Goal: Task Accomplishment & Management: Manage account settings

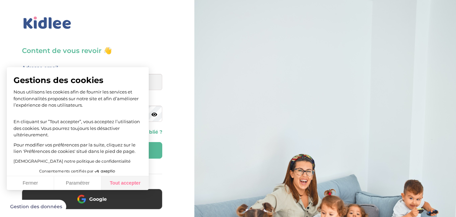
click at [126, 186] on button "Tout accepter" at bounding box center [124, 183] width 47 height 14
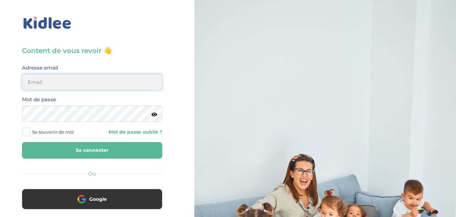
click at [94, 81] on input "email" at bounding box center [92, 82] width 140 height 16
type input "[EMAIL_ADDRESS][DOMAIN_NAME]"
click at [22, 142] on button "Se connecter" at bounding box center [92, 150] width 140 height 17
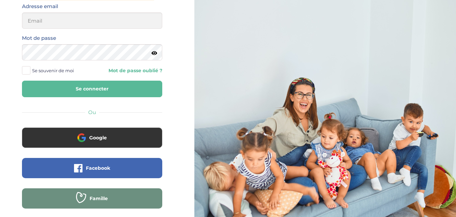
scroll to position [92, 0]
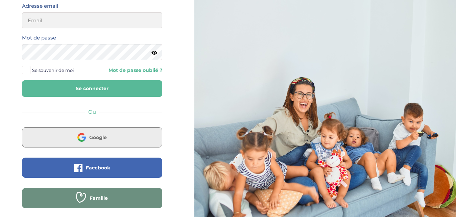
click at [97, 141] on button "Google" at bounding box center [92, 137] width 140 height 20
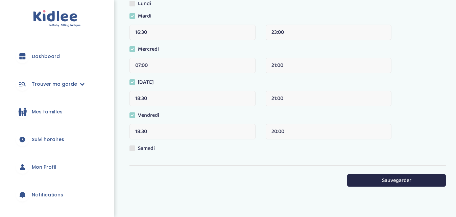
scroll to position [187, 0]
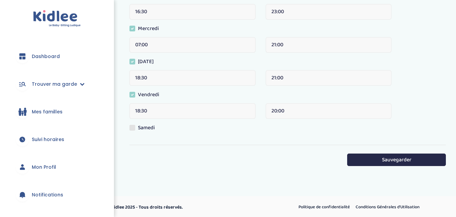
click at [288, 111] on input "20:00" at bounding box center [328, 111] width 126 height 16
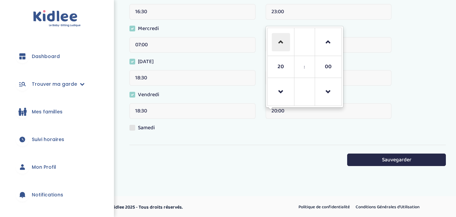
click at [275, 42] on span at bounding box center [281, 42] width 18 height 18
type input "21:00"
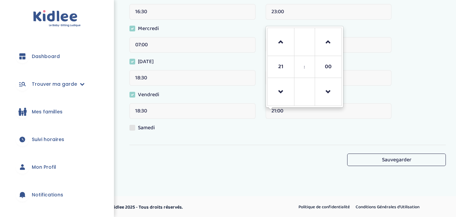
click at [372, 155] on button "Sauvegarder" at bounding box center [396, 160] width 99 height 12
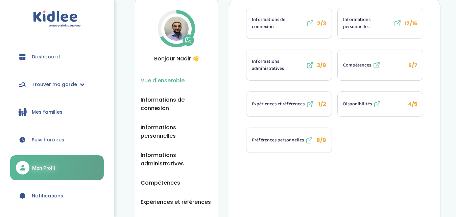
scroll to position [95, 0]
click at [80, 82] on icon at bounding box center [82, 84] width 5 height 5
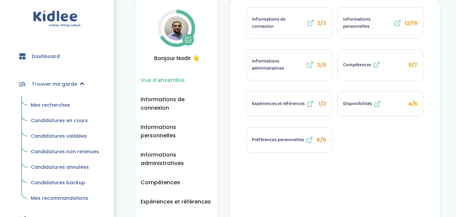
scroll to position [0, 0]
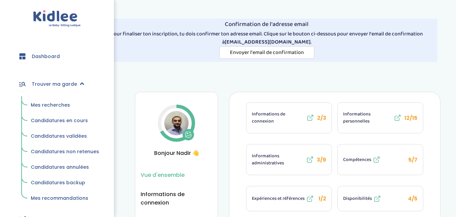
click at [50, 121] on span "Candidatures en cours" at bounding box center [59, 120] width 57 height 7
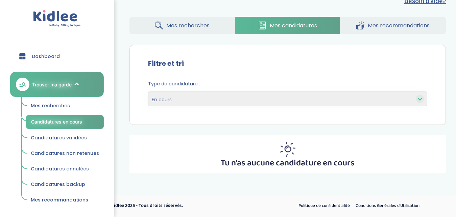
scroll to position [89, 0]
click at [69, 106] on link "Mes recherches" at bounding box center [65, 106] width 78 height 13
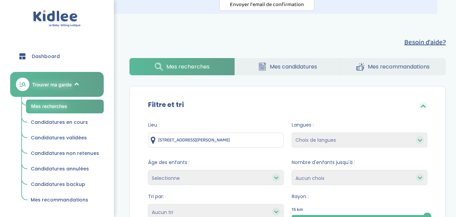
scroll to position [48, 0]
click at [278, 68] on span "Mes candidatures" at bounding box center [293, 66] width 47 height 8
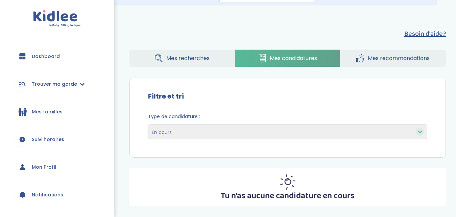
click at [198, 60] on span "Mes recherches" at bounding box center [187, 58] width 43 height 8
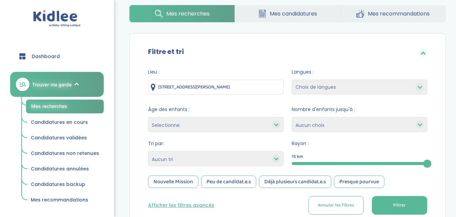
scroll to position [101, 0]
click at [359, 164] on div at bounding box center [359, 163] width 135 height 3
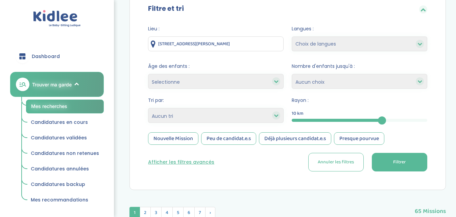
scroll to position [145, 0]
click at [179, 142] on div "Nouvelle Mission" at bounding box center [173, 138] width 50 height 12
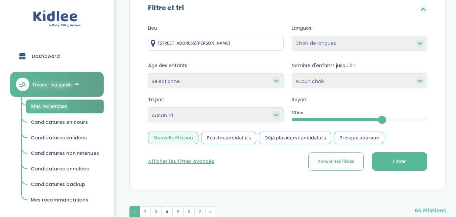
click at [235, 143] on div "Peu de candidat.e.s" at bounding box center [228, 138] width 55 height 12
click at [295, 143] on div "Déjà plusieurs candidat.e.s" at bounding box center [295, 138] width 72 height 12
click at [345, 137] on div "Presque pourvue" at bounding box center [359, 138] width 50 height 12
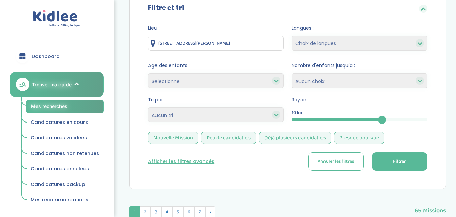
click at [372, 161] on button "Filtrer" at bounding box center [399, 161] width 55 height 19
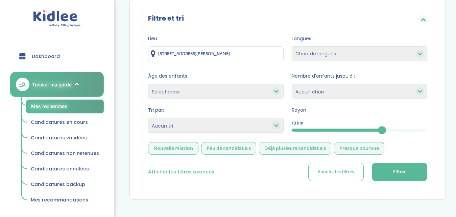
scroll to position [134, 0]
click at [186, 170] on button "Afficher les filtres avancés" at bounding box center [181, 172] width 66 height 7
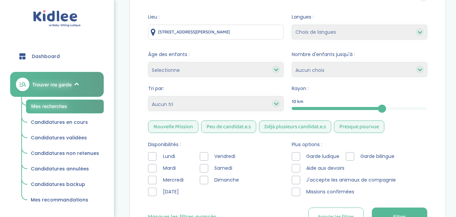
scroll to position [158, 0]
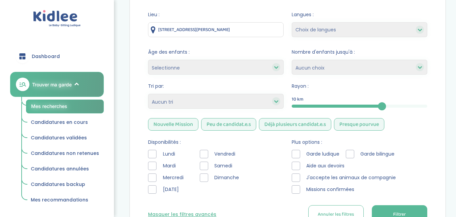
click at [151, 167] on div at bounding box center [152, 166] width 8 height 8
click at [154, 177] on div at bounding box center [152, 178] width 8 height 8
click at [154, 188] on div at bounding box center [152, 189] width 8 height 8
click at [205, 155] on div at bounding box center [204, 154] width 8 height 8
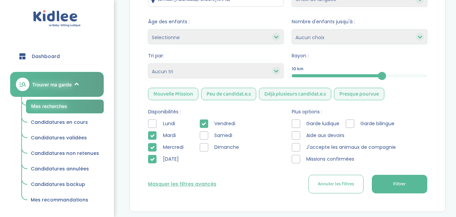
scroll to position [189, 0]
click at [380, 188] on button "Filtrer" at bounding box center [399, 184] width 55 height 19
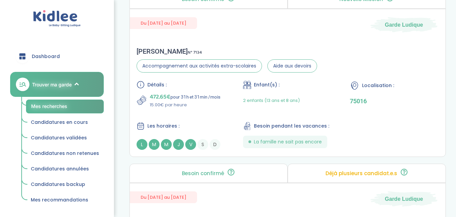
scroll to position [612, 0]
click at [334, 113] on div "Détails : 472.65€ pour 31h et 31min /mois 15.00€ par heure Enfant(s) : 2 enfant…" at bounding box center [287, 114] width 302 height 69
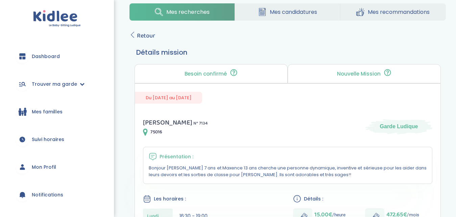
scroll to position [80, 0]
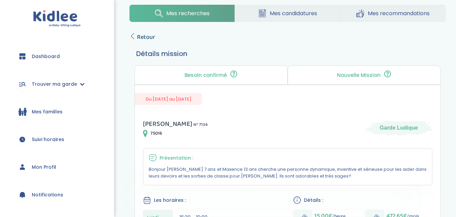
click at [136, 34] on link "Retour" at bounding box center [142, 36] width 26 height 9
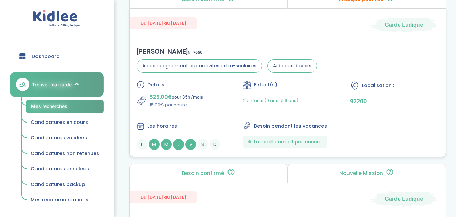
scroll to position [382, 0]
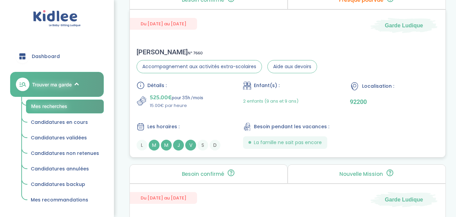
click at [369, 131] on div "Détails : 525.00€ pour 35h /mois 15.00€ par heure Enfant(s) : 2 enfants (9 ans …" at bounding box center [287, 115] width 302 height 69
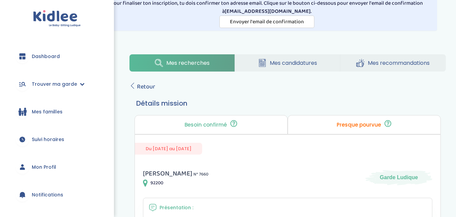
scroll to position [30, 0]
click at [140, 88] on span "Retour" at bounding box center [146, 86] width 18 height 9
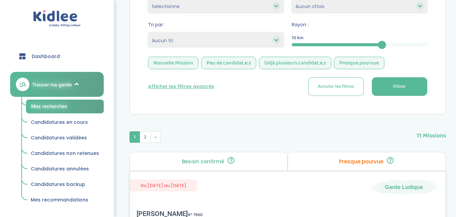
scroll to position [222, 0]
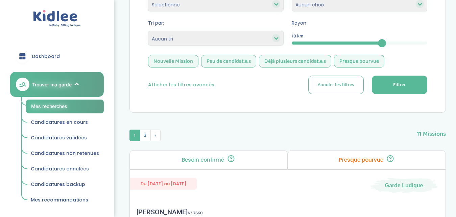
click at [198, 85] on button "Afficher les filtres avancés" at bounding box center [181, 84] width 66 height 7
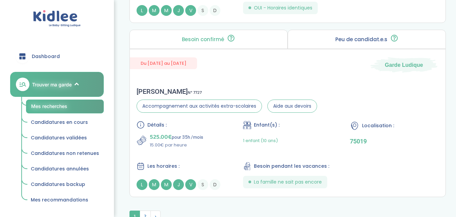
scroll to position [2055, 0]
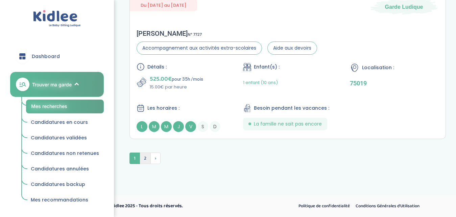
click at [146, 161] on span "2" at bounding box center [145, 158] width 11 height 11
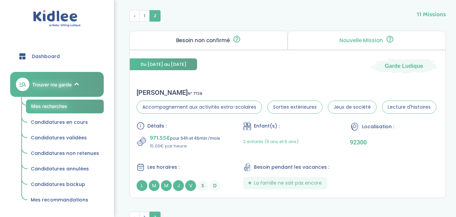
scroll to position [412, 0]
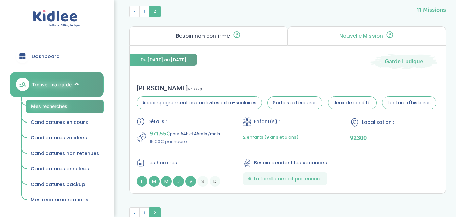
click at [210, 160] on div "Les horaires :" at bounding box center [180, 163] width 89 height 8
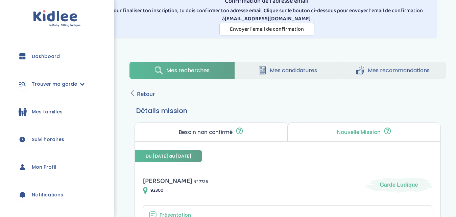
scroll to position [19, 0]
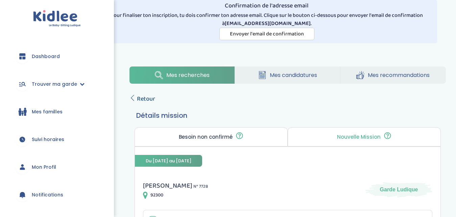
click at [140, 98] on span "Retour" at bounding box center [146, 98] width 18 height 9
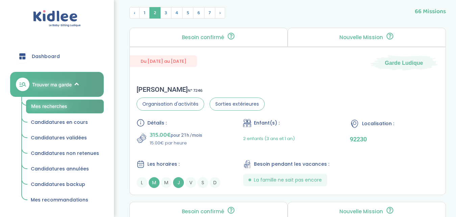
scroll to position [343, 0]
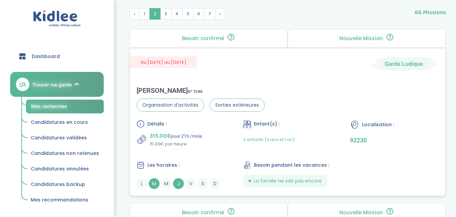
click at [277, 80] on div "[PERSON_NAME] N° 7246 Organisation d'activités Sorties extérieures Détails : 31…" at bounding box center [287, 138] width 315 height 116
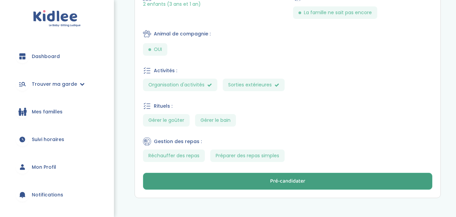
scroll to position [389, 0]
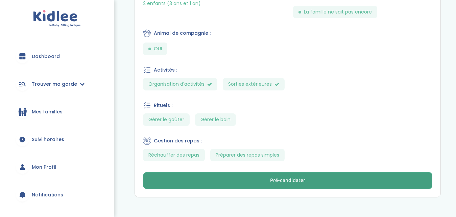
click at [299, 183] on div "Pré-candidater" at bounding box center [287, 181] width 35 height 8
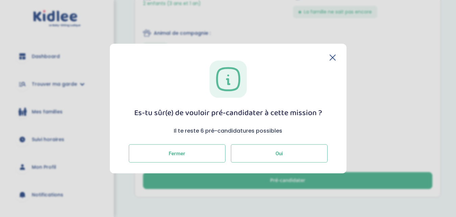
click at [259, 158] on button "Oui" at bounding box center [279, 154] width 97 height 18
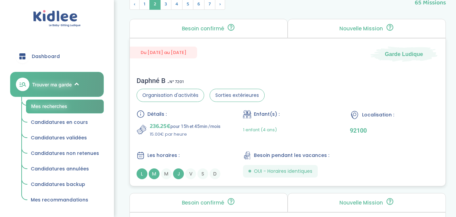
scroll to position [376, 0]
click at [298, 90] on div "Daphné B . N° 7201 Organisation d'activités Sorties extérieures Détails : 236.2…" at bounding box center [287, 128] width 315 height 116
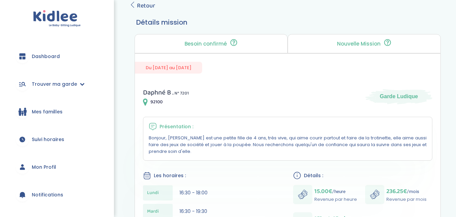
scroll to position [111, 0]
click at [145, 10] on span "Retour" at bounding box center [146, 6] width 18 height 9
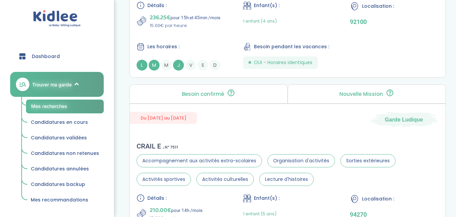
scroll to position [485, 0]
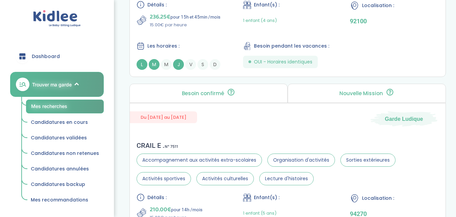
click at [284, 138] on div "CRAIL E . N° 7511 Accompagnement aux activités extra-scolaires Organisation d'a…" at bounding box center [287, 202] width 315 height 135
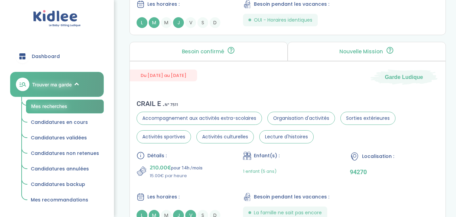
scroll to position [527, 0]
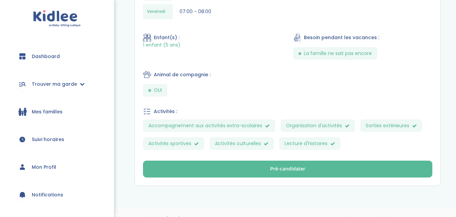
scroll to position [349, 0]
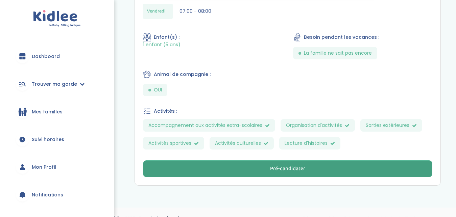
click at [319, 171] on button "Pré-candidater" at bounding box center [287, 168] width 289 height 17
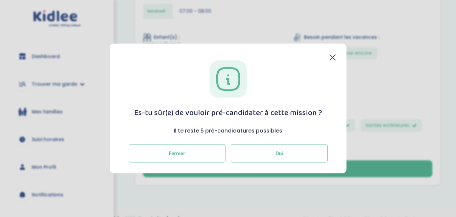
click at [290, 151] on button "Oui" at bounding box center [279, 154] width 97 height 18
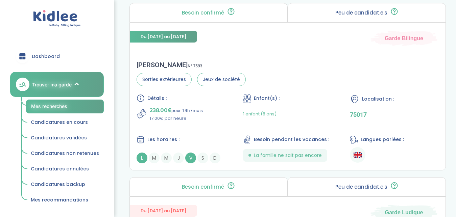
scroll to position [566, 0]
click at [278, 69] on div "Leonor V . N° 7593 Sorties extérieures Jeux de société Détails : 238.00€ pour 1…" at bounding box center [287, 111] width 315 height 116
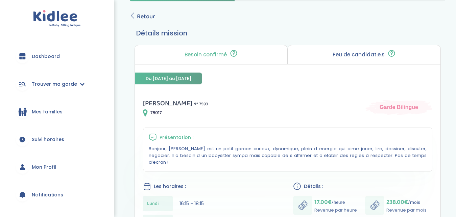
scroll to position [100, 0]
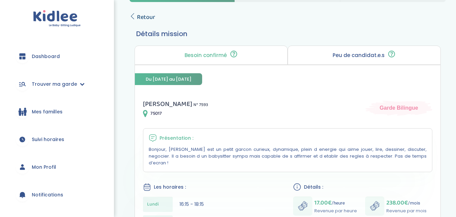
click at [145, 18] on span "Retour" at bounding box center [146, 16] width 18 height 9
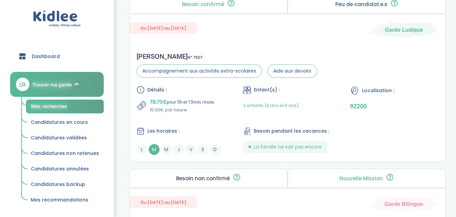
scroll to position [749, 0]
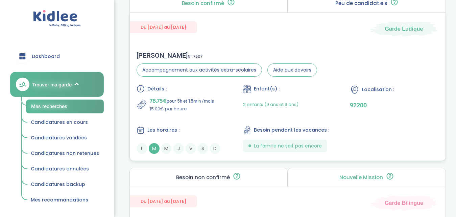
click at [302, 51] on div "[PERSON_NAME] N° 7507 Accompagnement aux activités extra-scolaires Aide aux dev…" at bounding box center [287, 103] width 315 height 116
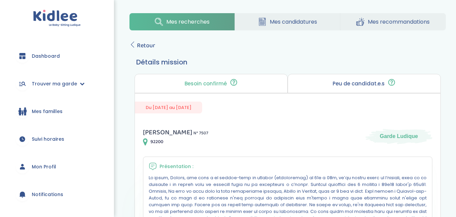
scroll to position [71, 0]
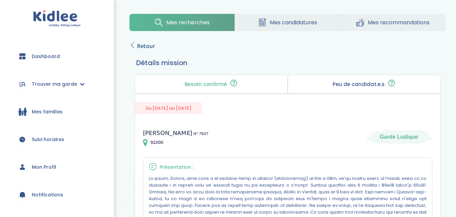
click at [151, 48] on span "Retour" at bounding box center [146, 46] width 18 height 9
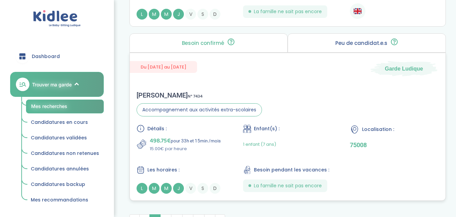
scroll to position [2011, 0]
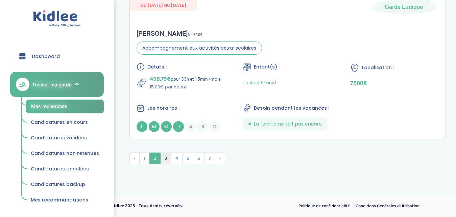
click at [167, 158] on span "3" at bounding box center [165, 158] width 11 height 11
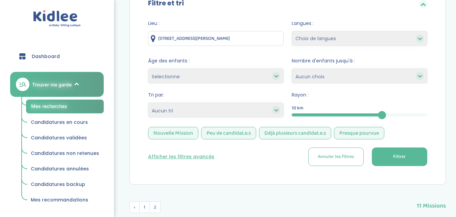
scroll to position [272, 0]
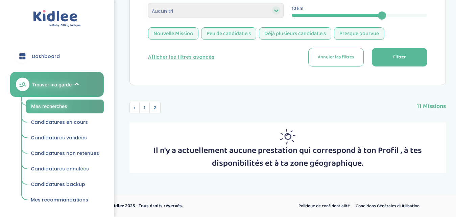
click at [425, 15] on div "10" at bounding box center [359, 15] width 135 height 3
click at [185, 61] on div "Afficher les filtres avancés Annuler les filtres Filtrer" at bounding box center [287, 57] width 279 height 19
click at [181, 59] on button "Afficher les filtres avancés" at bounding box center [181, 57] width 66 height 7
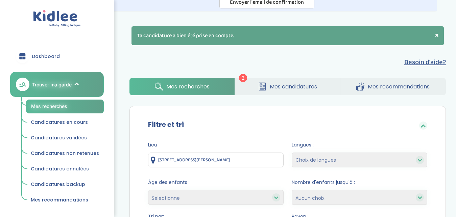
scroll to position [0, 0]
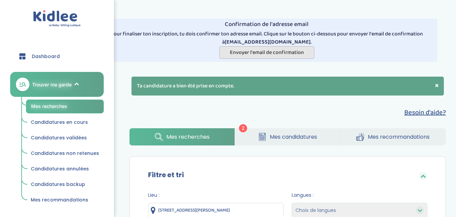
click at [267, 54] on span "Envoyer l'email de confirmation" at bounding box center [267, 52] width 74 height 8
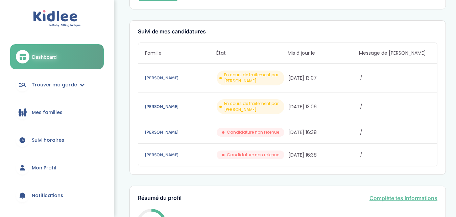
scroll to position [112, 0]
click at [70, 91] on link "Trouver ma garde" at bounding box center [57, 85] width 94 height 24
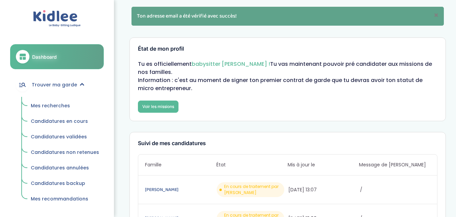
click at [56, 107] on span "Mes recherches" at bounding box center [50, 105] width 39 height 7
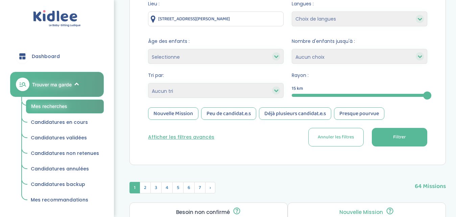
scroll to position [99, 0]
click at [189, 116] on div "Nouvelle Mission" at bounding box center [173, 113] width 50 height 12
click at [231, 111] on div "Peu de candidat.e.s" at bounding box center [228, 113] width 55 height 12
click at [297, 113] on div "Déjà plusieurs candidat.e.s" at bounding box center [295, 113] width 72 height 12
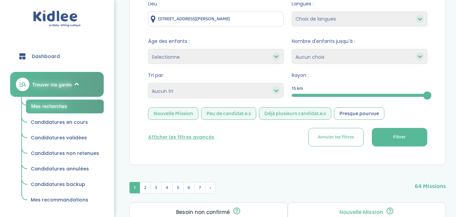
click at [347, 114] on div "Presque pourvue" at bounding box center [359, 113] width 50 height 12
click at [191, 139] on button "Afficher les filtres avancés" at bounding box center [181, 137] width 66 height 7
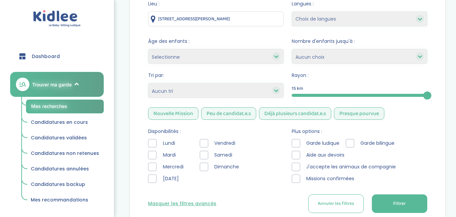
click at [154, 157] on div at bounding box center [152, 155] width 8 height 8
click at [150, 167] on div at bounding box center [152, 167] width 8 height 8
click at [152, 176] on div at bounding box center [152, 179] width 8 height 8
click at [205, 143] on div at bounding box center [204, 143] width 8 height 8
click at [151, 141] on div at bounding box center [152, 143] width 8 height 8
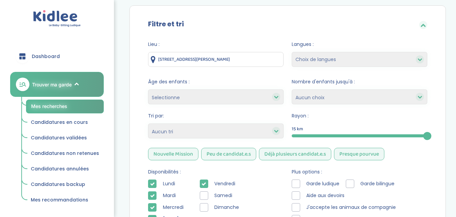
scroll to position [0, 0]
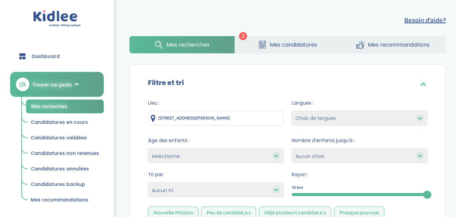
click at [59, 60] on link "Dashboard" at bounding box center [57, 56] width 94 height 24
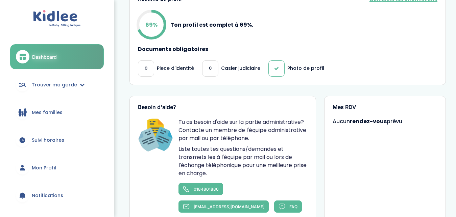
scroll to position [287, 0]
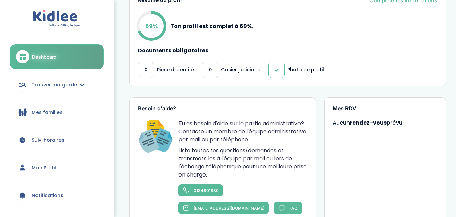
click at [60, 168] on link "Mon Profil" at bounding box center [57, 168] width 94 height 24
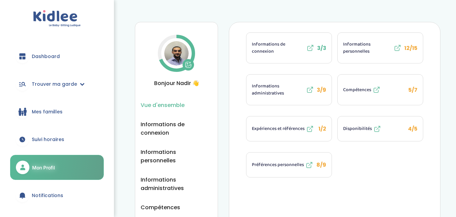
click at [368, 43] on span "Informations personnelles" at bounding box center [367, 48] width 49 height 14
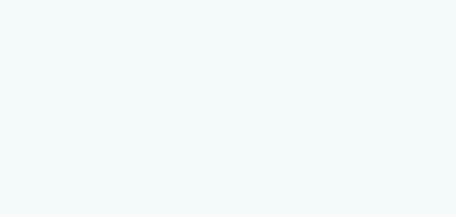
select select "0"
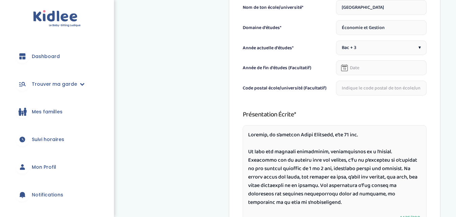
scroll to position [327, 0]
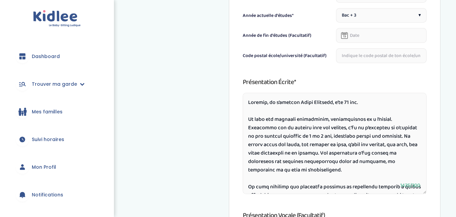
click at [397, 57] on input "text" at bounding box center [381, 55] width 91 height 15
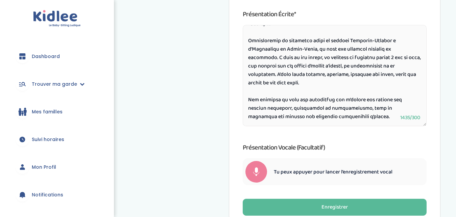
scroll to position [446, 0]
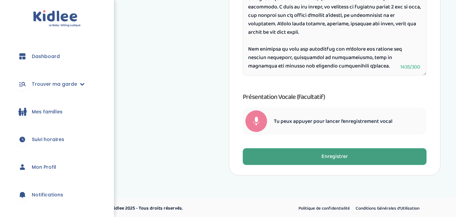
type input "93200"
click at [343, 155] on div "Enregistrer" at bounding box center [334, 157] width 26 height 8
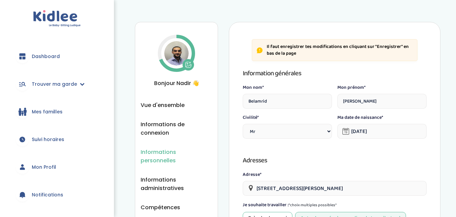
scroll to position [44, 0]
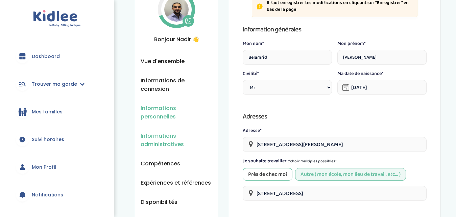
click at [175, 132] on span "Informations administratives" at bounding box center [177, 140] width 72 height 17
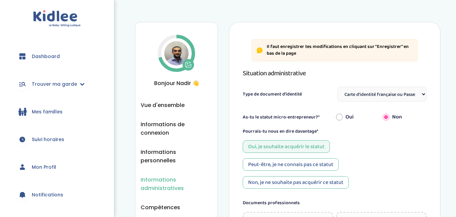
select select "Carte d'identité française ou Passeport français daté de moins de 5 ans"
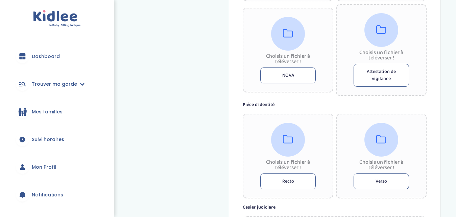
scroll to position [319, 0]
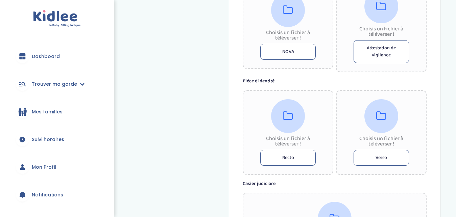
click at [295, 160] on button "Recto" at bounding box center [287, 158] width 55 height 16
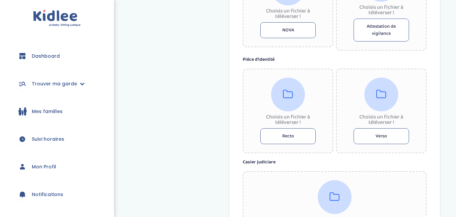
scroll to position [340, 0]
click at [280, 137] on button "Recto" at bounding box center [287, 137] width 55 height 16
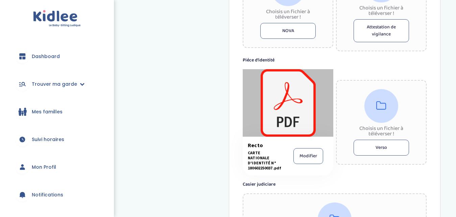
click at [374, 142] on button "Verso" at bounding box center [380, 148] width 55 height 16
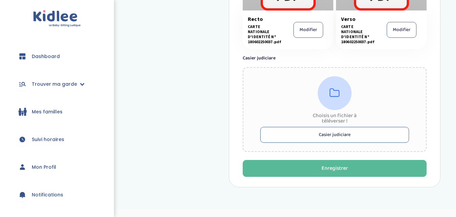
scroll to position [467, 0]
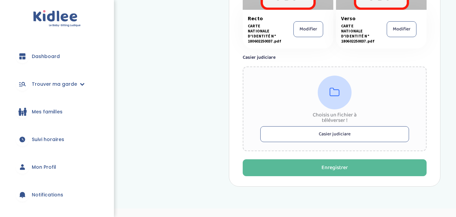
click at [334, 131] on button "Casier judiciare" at bounding box center [334, 134] width 149 height 16
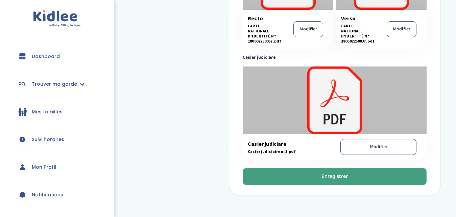
click at [323, 173] on div "Enregistrer" at bounding box center [334, 177] width 26 height 8
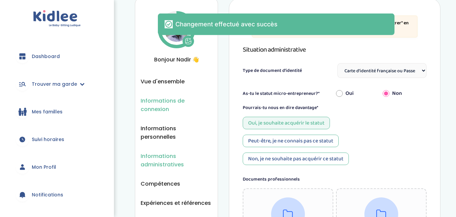
scroll to position [62, 0]
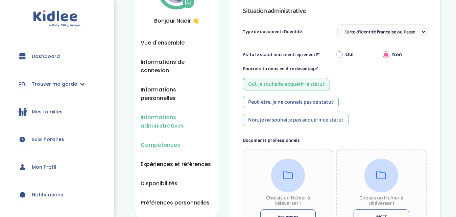
click at [165, 141] on span "Compétences" at bounding box center [161, 145] width 40 height 8
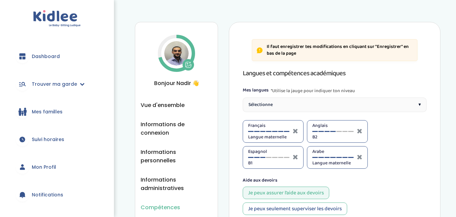
select select "Seconde"
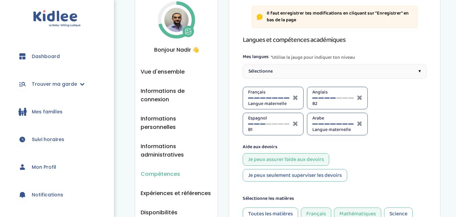
scroll to position [34, 0]
click at [269, 125] on div "Espagnol B1" at bounding box center [268, 124] width 41 height 19
click at [269, 124] on div at bounding box center [268, 123] width 5 height 1
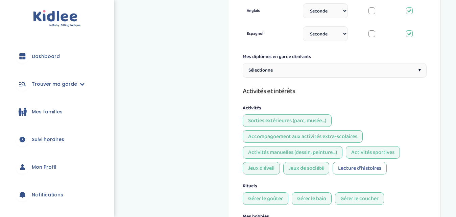
scroll to position [382, 0]
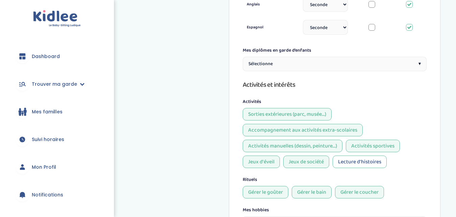
click at [360, 68] on div "Sélectionne ▾" at bounding box center [335, 64] width 184 height 15
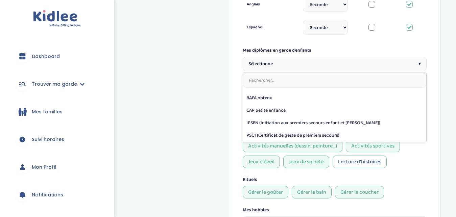
scroll to position [0, 0]
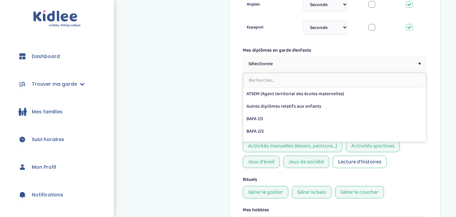
click at [439, 134] on div "Il faut enregistrer tes modifications en cliquant sur "Enregistrer" en bas de l…" at bounding box center [334, 5] width 211 height 730
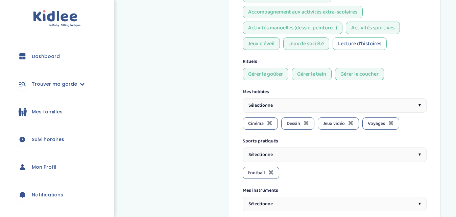
scroll to position [503, 0]
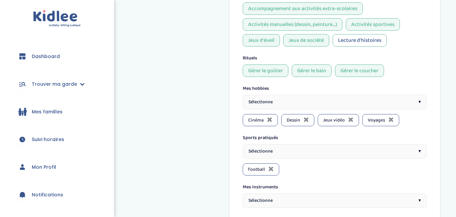
click at [356, 34] on div "Sorties extérieures (parc, musée...) Accompagnement aux activités extra-scolair…" at bounding box center [335, 16] width 184 height 60
click at [356, 41] on div "Lecture d'histoires" at bounding box center [359, 40] width 54 height 12
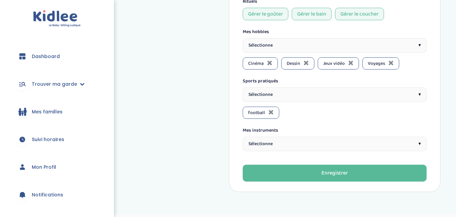
click at [376, 146] on div "Sélectionne ▾" at bounding box center [335, 144] width 184 height 15
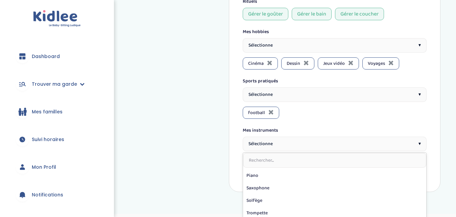
scroll to position [112, 0]
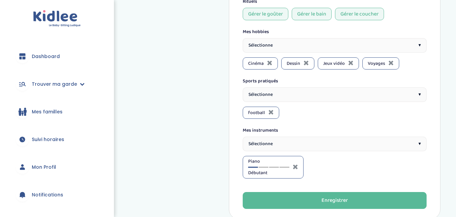
click at [263, 167] on div "Piano Débutant" at bounding box center [268, 167] width 41 height 19
click at [264, 165] on div "Piano Débutant" at bounding box center [268, 167] width 41 height 19
click at [264, 167] on div at bounding box center [263, 167] width 10 height 1
click at [273, 167] on div "Piano Intermédiaire" at bounding box center [268, 167] width 41 height 19
click at [272, 167] on div at bounding box center [274, 167] width 10 height 1
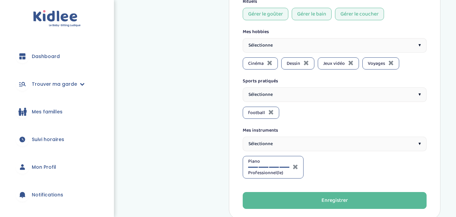
click at [281, 168] on div at bounding box center [284, 167] width 10 height 1
click at [262, 167] on div "Piano Expert(e)" at bounding box center [268, 167] width 41 height 19
click at [254, 166] on div "Piano Expert(e)" at bounding box center [268, 167] width 41 height 19
click at [261, 167] on div at bounding box center [263, 167] width 10 height 1
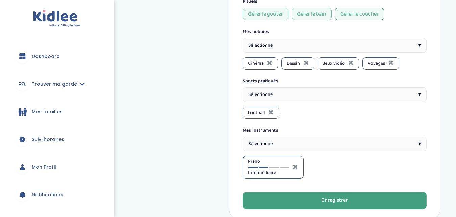
click at [292, 200] on button "Enregistrer" at bounding box center [335, 200] width 184 height 17
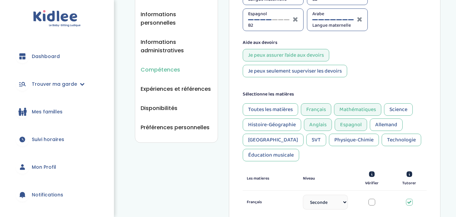
scroll to position [137, 0]
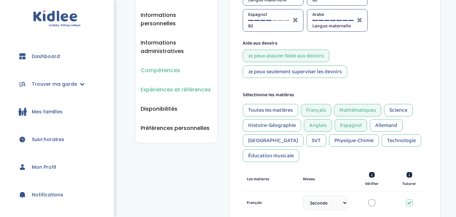
click at [177, 85] on span "Expériences et références" at bounding box center [176, 89] width 70 height 8
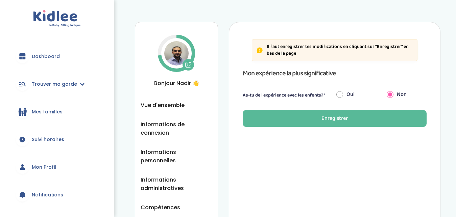
click at [340, 96] on input "radio" at bounding box center [339, 94] width 7 height 15
radio input "true"
radio input "false"
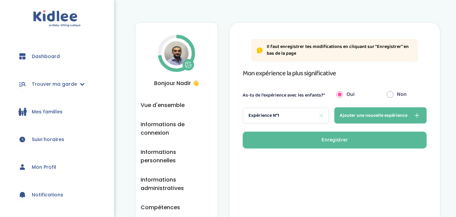
click at [299, 117] on div "Expérience N°1" at bounding box center [286, 116] width 86 height 16
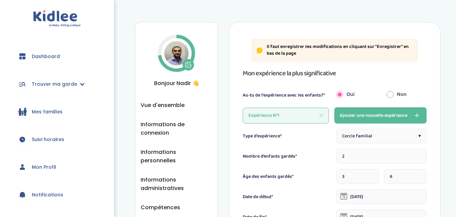
click at [352, 136] on span "Cercle familial" at bounding box center [357, 136] width 30 height 7
click at [324, 142] on div "Type d'expérience* Cercle familial ▾ Sorties d’école Baby-sitting le soir Baby-…" at bounding box center [335, 136] width 184 height 15
click at [403, 140] on div "Cercle familial ▾" at bounding box center [381, 136] width 90 height 15
click at [319, 152] on div "Nombre d’enfants gardés* 2" at bounding box center [335, 156] width 184 height 15
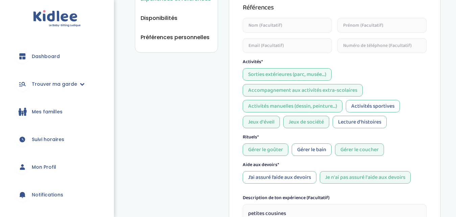
scroll to position [230, 0]
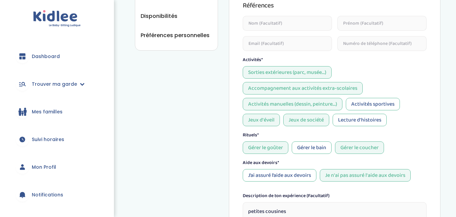
click at [392, 105] on div "Activités sportives" at bounding box center [373, 104] width 54 height 12
click at [356, 118] on div "Lecture d'histoires" at bounding box center [359, 120] width 54 height 12
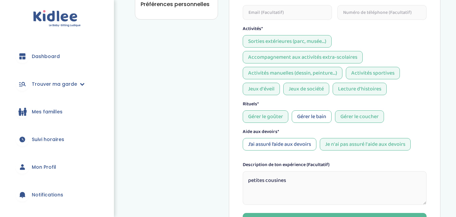
scroll to position [261, 0]
click at [314, 120] on div "Gérer le bain" at bounding box center [312, 116] width 40 height 12
click at [286, 143] on div "J’ai assuré l’aide aux devoirs" at bounding box center [280, 144] width 74 height 12
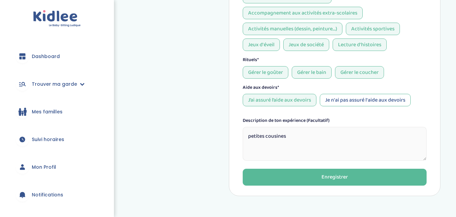
scroll to position [328, 0]
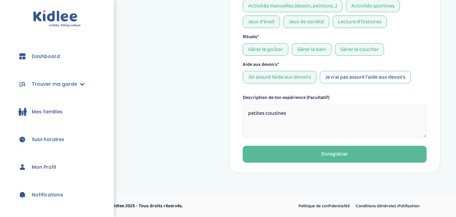
click at [253, 111] on textarea "petites cousines" at bounding box center [335, 121] width 184 height 34
click at [247, 112] on textarea "petites cousines" at bounding box center [335, 121] width 184 height 34
type textarea "J'petites cousines"
click at [282, 108] on textarea "J'petites cousines" at bounding box center [335, 121] width 184 height 34
click at [251, 112] on textarea "J'petites cousines" at bounding box center [335, 121] width 184 height 34
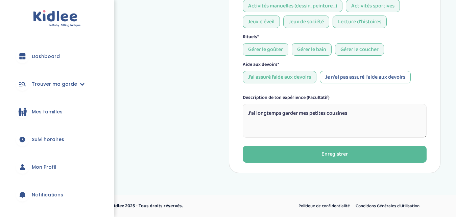
click at [352, 116] on textarea "J'ai longtemps garder mes petites cousines" at bounding box center [335, 121] width 184 height 34
type textarea "J'ai longtemps garder mes petites cousines de leur 3 à 10 ans"
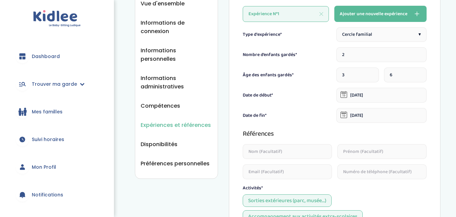
scroll to position [101, 0]
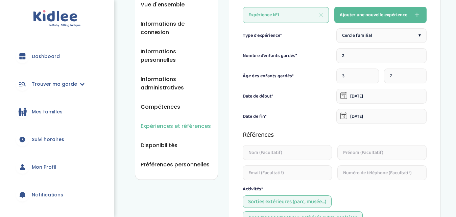
click at [418, 74] on input "7" at bounding box center [405, 76] width 43 height 15
click at [418, 74] on input "8" at bounding box center [405, 76] width 43 height 15
click at [418, 74] on input "9" at bounding box center [405, 76] width 43 height 15
type input "10"
click at [418, 74] on input "10" at bounding box center [405, 76] width 43 height 15
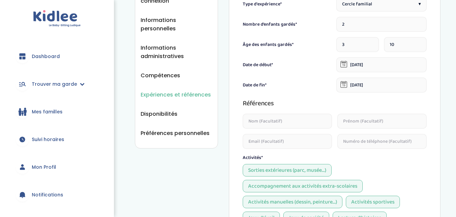
scroll to position [133, 0]
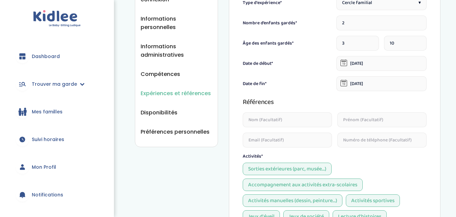
type textarea "J'ai longtemps garder mes petites cousines de leur 3 à 10 ans"
click at [384, 66] on input "30-09-2022" at bounding box center [381, 63] width 90 height 15
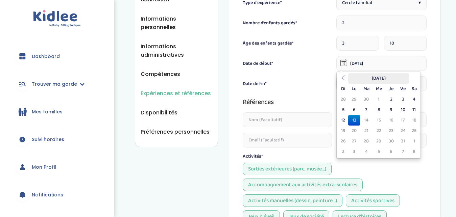
click at [384, 78] on th "Octobre 2025" at bounding box center [378, 78] width 61 height 10
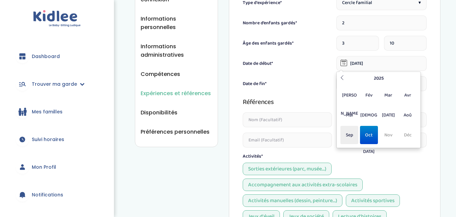
click at [352, 135] on span "Sep" at bounding box center [349, 135] width 18 height 18
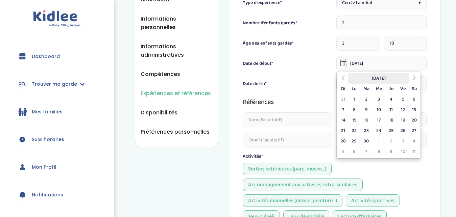
click at [392, 79] on th "Septembre 2025" at bounding box center [378, 78] width 61 height 10
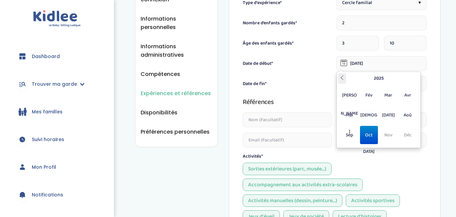
click at [340, 77] on icon at bounding box center [341, 77] width 5 height 5
click at [369, 81] on th "2023" at bounding box center [378, 78] width 65 height 10
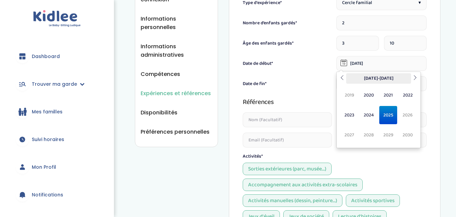
click at [347, 80] on th "2020-2029" at bounding box center [378, 78] width 65 height 10
click at [355, 79] on th "2020-2029" at bounding box center [378, 78] width 65 height 10
click at [341, 79] on icon at bounding box center [341, 77] width 5 height 5
click at [417, 79] on icon at bounding box center [414, 77] width 5 height 5
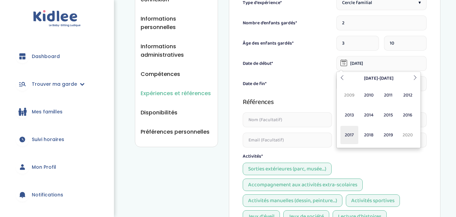
click at [349, 133] on span "2017" at bounding box center [349, 135] width 18 height 18
click at [350, 134] on span "Sep" at bounding box center [349, 135] width 18 height 18
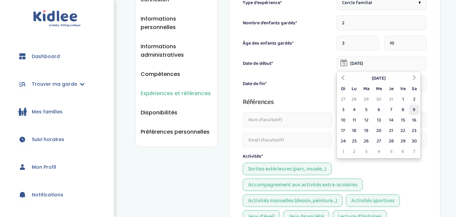
click at [414, 107] on td "9" at bounding box center [414, 110] width 10 height 10
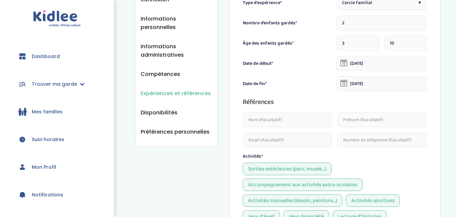
type input "09-09-2017"
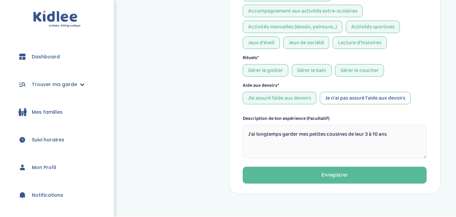
scroll to position [328, 0]
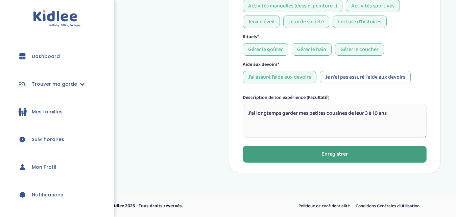
click at [319, 150] on button "Enregistrer" at bounding box center [335, 154] width 184 height 17
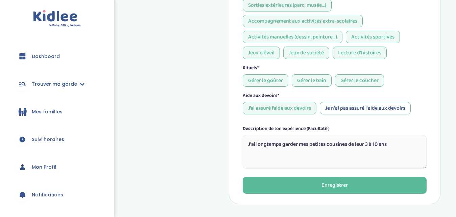
scroll to position [344, 0]
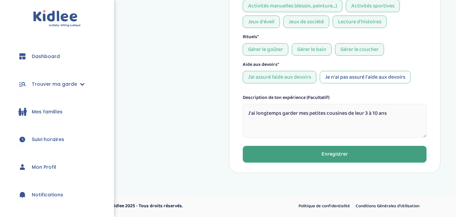
click at [329, 154] on div "Enregistrer" at bounding box center [334, 155] width 26 height 8
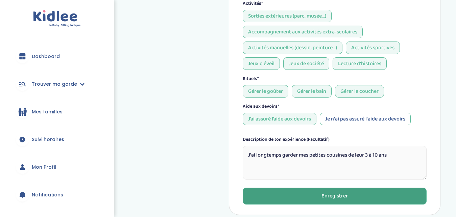
scroll to position [326, 0]
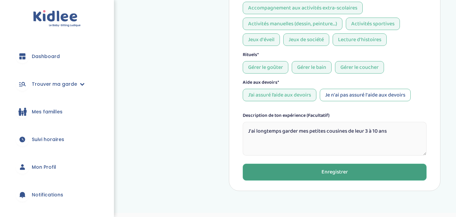
click at [394, 132] on textarea "J'ai longtemps garder mes petites cousines de leur 3 à 10 ans" at bounding box center [335, 139] width 184 height 34
type textarea "J'ai longtemps garder mes petites cousines de leur 3 à 10 ans."
click at [340, 175] on div "Enregistrer" at bounding box center [334, 173] width 26 height 8
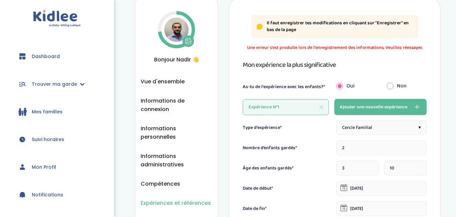
scroll to position [22, 0]
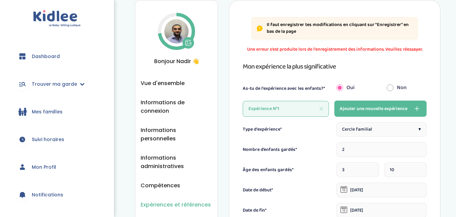
click at [352, 49] on span "Une erreur s'est produite lors de l'enregistrement des informations. Veuillez r…" at bounding box center [335, 49] width 184 height 7
click at [159, 181] on span "Compétences" at bounding box center [161, 185] width 40 height 8
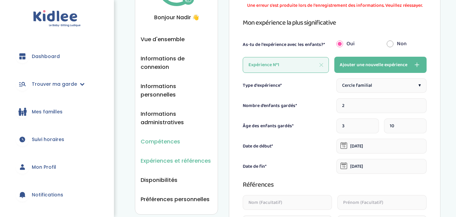
scroll to position [66, 0]
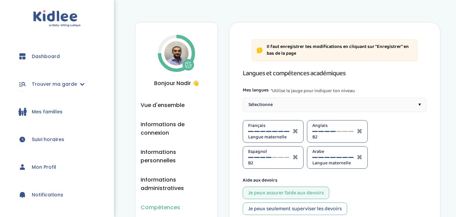
select select "Seconde"
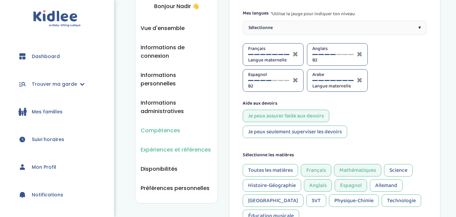
click at [167, 146] on span "Expériences et références" at bounding box center [176, 150] width 70 height 8
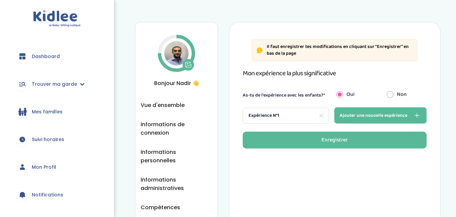
click at [295, 116] on div "Expérience N°1" at bounding box center [286, 116] width 86 height 16
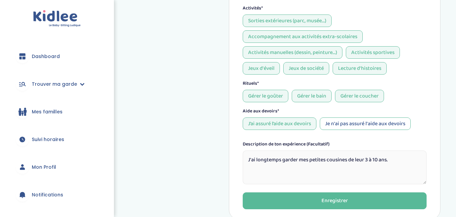
scroll to position [328, 0]
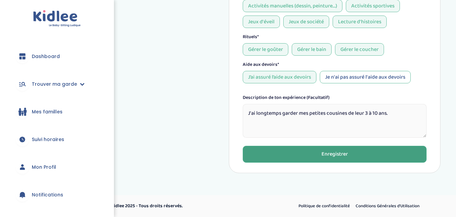
click at [298, 151] on button "Enregistrer" at bounding box center [335, 154] width 184 height 17
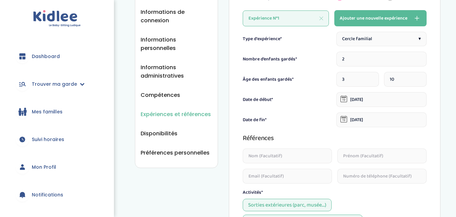
scroll to position [114, 0]
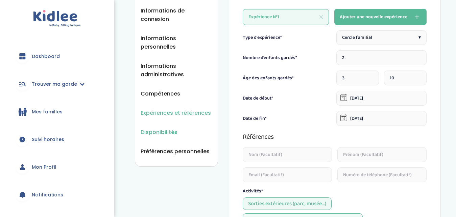
click at [159, 128] on span "Disponibilités" at bounding box center [159, 132] width 37 height 8
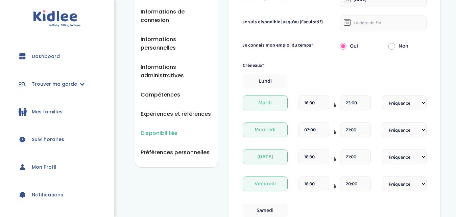
scroll to position [113, 0]
click at [276, 84] on span "Lundi" at bounding box center [265, 81] width 45 height 14
select select "1"
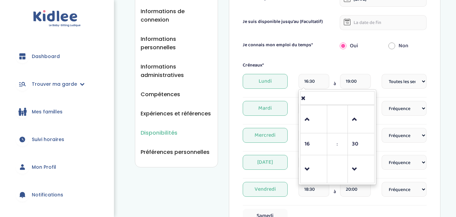
click at [318, 82] on input "16:30" at bounding box center [313, 81] width 31 height 15
click at [308, 171] on span at bounding box center [313, 169] width 18 height 18
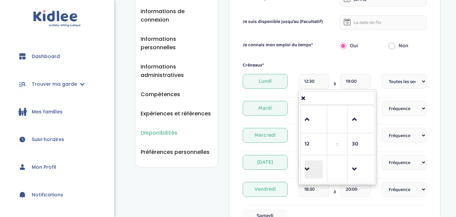
click at [308, 171] on span at bounding box center [313, 169] width 18 height 18
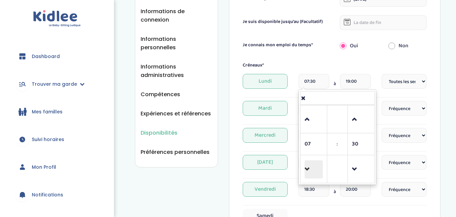
click at [308, 171] on span at bounding box center [313, 169] width 18 height 18
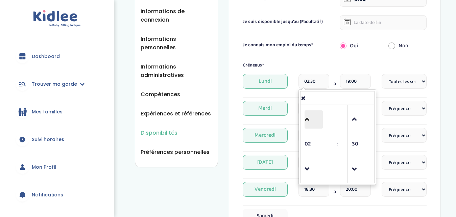
click at [314, 122] on span at bounding box center [313, 119] width 18 height 18
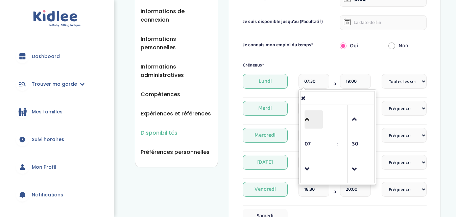
click at [314, 122] on span at bounding box center [313, 119] width 18 height 18
type input "08:30"
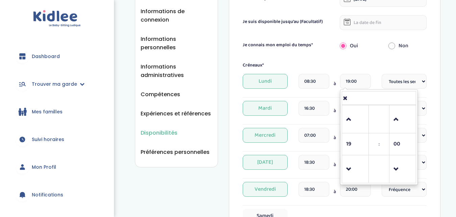
click at [349, 85] on input "19:00" at bounding box center [355, 81] width 31 height 15
click at [349, 169] on span at bounding box center [355, 169] width 18 height 18
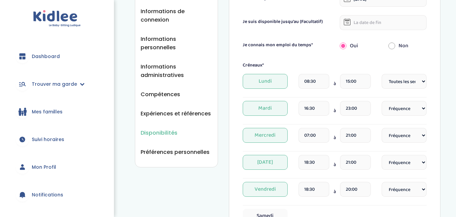
click at [373, 67] on div "Créneaux*" at bounding box center [334, 65] width 194 height 7
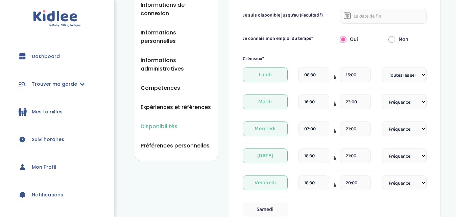
scroll to position [120, 0]
click at [349, 74] on input "15:00" at bounding box center [355, 74] width 31 height 15
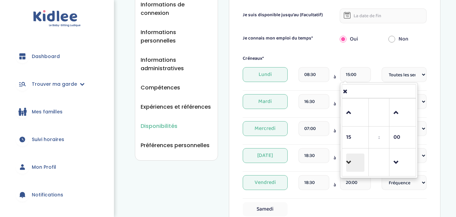
click at [356, 162] on span at bounding box center [355, 163] width 18 height 18
click at [406, 113] on span at bounding box center [402, 113] width 18 height 18
click at [399, 164] on span at bounding box center [402, 163] width 18 height 18
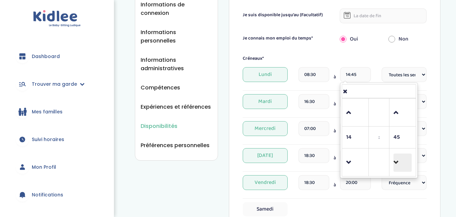
type input "14:30"
click at [331, 65] on div "Créneaux* Lundi 08:30 à 14:30 14 : 30 00 01 02 03 04 05 06 07 08 09 10 11 12 13…" at bounding box center [335, 146] width 184 height 183
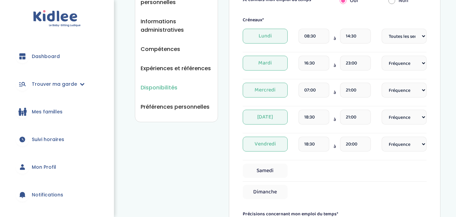
scroll to position [159, 0]
click at [423, 65] on select "Fréquence Toutes les semaines Toutes les 2 semaines Tous les mois" at bounding box center [403, 62] width 45 height 15
click at [381, 55] on select "Fréquence Toutes les semaines Toutes les 2 semaines Tous les mois" at bounding box center [403, 62] width 45 height 15
select select "1"
click option "Toutes les semaines" at bounding box center [0, 0] width 0 height 0
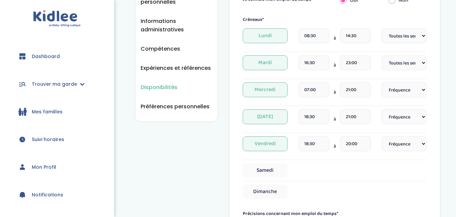
click at [381, 82] on select "Fréquence Toutes les semaines Toutes les 2 semaines Tous les mois" at bounding box center [403, 89] width 45 height 15
select select "1"
click option "Toutes les semaines" at bounding box center [0, 0] width 0 height 0
click at [381, 109] on select "Fréquence Toutes les semaines Toutes les 2 semaines Tous les mois" at bounding box center [403, 116] width 45 height 15
select select "1"
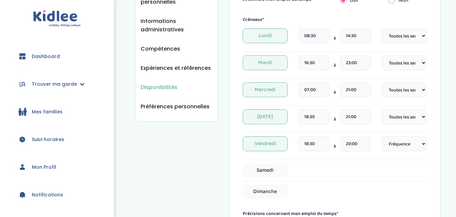
click option "Toutes les semaines" at bounding box center [0, 0] width 0 height 0
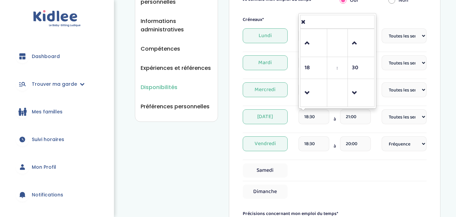
click at [314, 117] on input "18:30" at bounding box center [313, 116] width 31 height 15
click at [345, 126] on div "21:00" at bounding box center [355, 119] width 31 height 20
click at [304, 118] on input "18:30" at bounding box center [313, 116] width 31 height 15
click at [307, 101] on span at bounding box center [313, 93] width 18 height 18
click at [305, 47] on span at bounding box center [313, 43] width 18 height 18
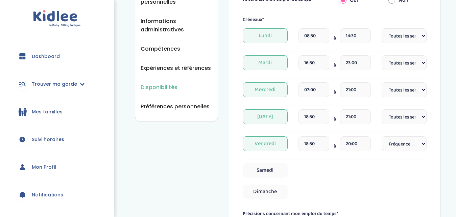
click at [362, 161] on div "Créneaux* Lundi 08:30 à 14:30 Fréquence Toutes les semaines Toutes les 2 semain…" at bounding box center [335, 107] width 184 height 183
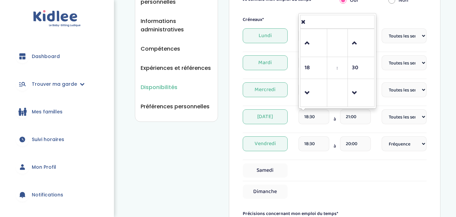
click at [312, 117] on input "18:30" at bounding box center [313, 116] width 31 height 15
click at [307, 92] on span at bounding box center [313, 93] width 18 height 18
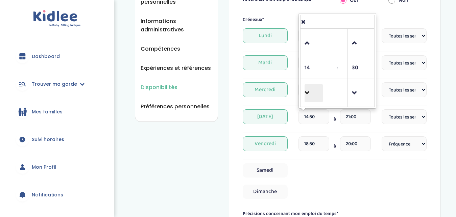
click at [307, 92] on span at bounding box center [313, 93] width 18 height 18
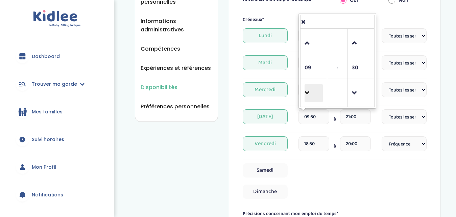
click at [307, 92] on span at bounding box center [313, 93] width 18 height 18
type input "08:30"
click at [364, 124] on input "21:00" at bounding box center [355, 116] width 31 height 15
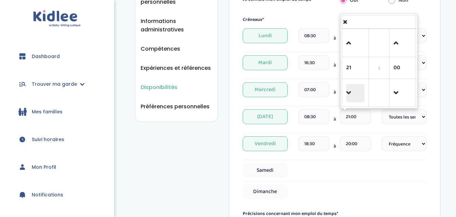
click at [351, 85] on span at bounding box center [355, 93] width 18 height 18
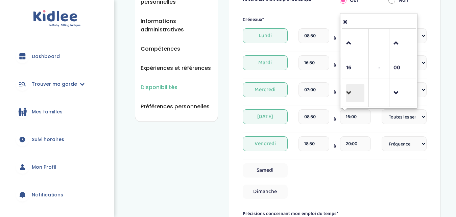
click at [351, 85] on span at bounding box center [355, 93] width 18 height 18
type input "15:00"
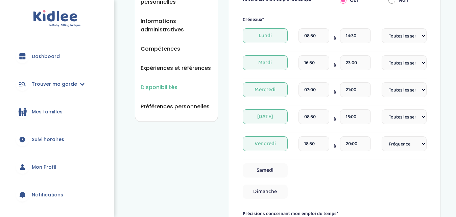
click at [389, 180] on div "Samedi" at bounding box center [335, 172] width 184 height 18
drag, startPoint x: 278, startPoint y: 122, endPoint x: 284, endPoint y: 122, distance: 6.8
click at [284, 122] on span "[DATE]" at bounding box center [265, 116] width 45 height 15
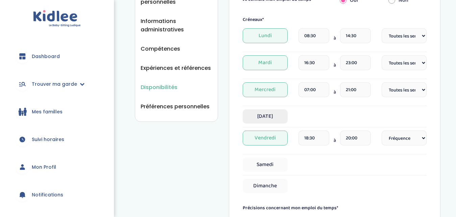
click at [281, 120] on span "[DATE]" at bounding box center [265, 116] width 45 height 14
select select "1"
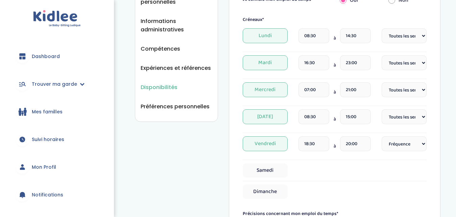
click at [420, 120] on select "Fréquence Toutes les semaines Toutes les 2 semaines Tous les mois" at bounding box center [403, 116] width 45 height 15
click at [381, 109] on select "Fréquence Toutes les semaines Toutes les 2 semaines Tous les mois" at bounding box center [403, 116] width 45 height 15
click at [354, 181] on div "Samedi" at bounding box center [335, 172] width 184 height 18
click at [381, 136] on select "Fréquence Toutes les semaines Toutes les 2 semaines Tous les mois" at bounding box center [403, 143] width 45 height 15
select select "1"
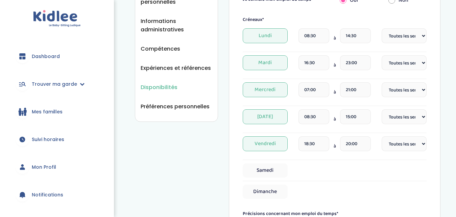
click option "Toutes les semaines" at bounding box center [0, 0] width 0 height 0
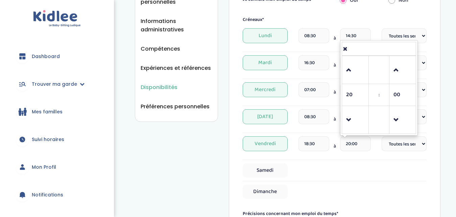
click at [347, 144] on input "20:00" at bounding box center [355, 143] width 31 height 15
click at [345, 64] on link at bounding box center [355, 70] width 20 height 24
click at [347, 66] on span at bounding box center [355, 70] width 18 height 18
type input "22:00"
click at [361, 165] on div "Samedi" at bounding box center [335, 170] width 184 height 14
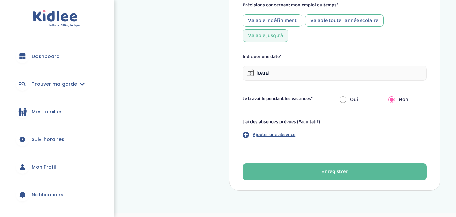
scroll to position [369, 0]
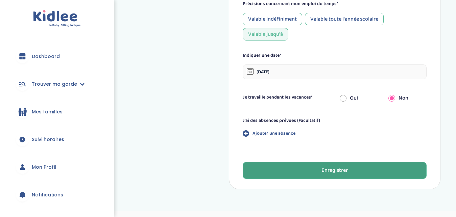
click at [303, 169] on button "Enregistrer" at bounding box center [335, 170] width 184 height 17
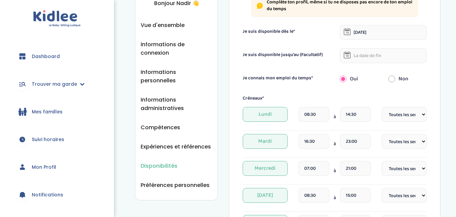
scroll to position [80, 0]
click at [180, 181] on span "Préférences personnelles" at bounding box center [175, 185] width 69 height 8
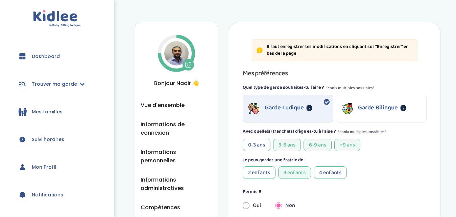
click at [374, 115] on div "Garde Bilingue" at bounding box center [381, 108] width 90 height 27
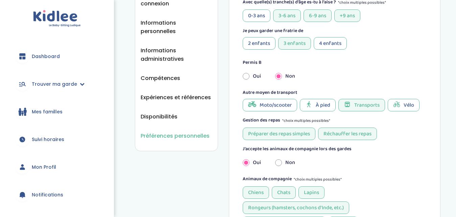
scroll to position [130, 0]
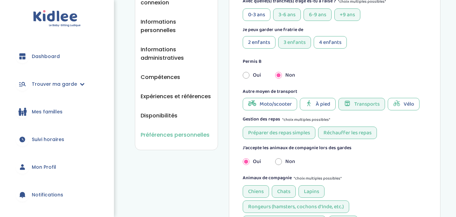
click at [320, 102] on span "À pied" at bounding box center [322, 104] width 15 height 8
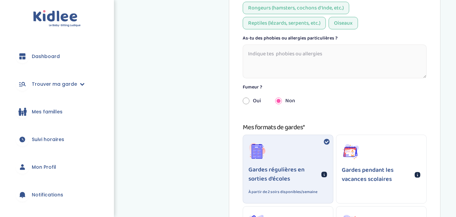
scroll to position [330, 0]
click at [312, 52] on textarea at bounding box center [335, 61] width 184 height 34
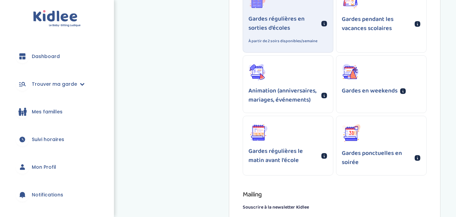
scroll to position [481, 0]
type textarea "Non pas en particulier."
click at [289, 138] on div "Gardes régulières le matin avant l'école" at bounding box center [288, 144] width 90 height 57
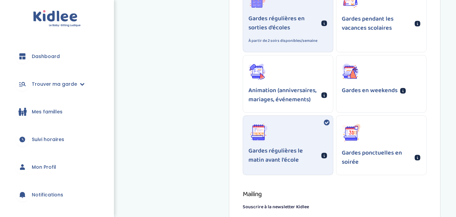
click at [373, 130] on div "Gardes ponctuelles en soirée" at bounding box center [381, 145] width 90 height 59
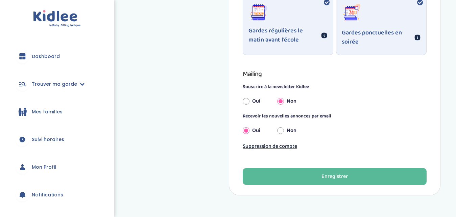
scroll to position [623, 0]
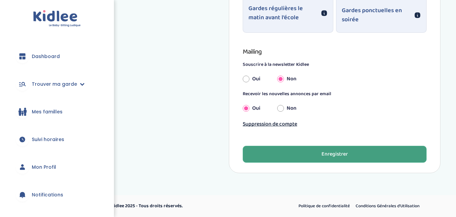
click at [324, 153] on div "Enregistrer" at bounding box center [334, 155] width 26 height 8
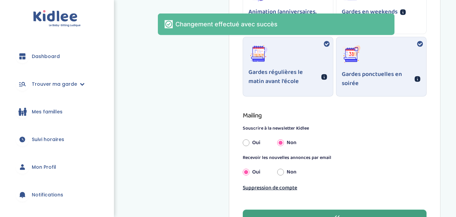
scroll to position [558, 0]
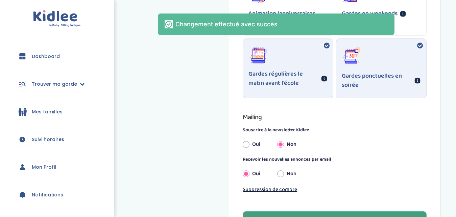
click at [70, 90] on link "Trouver ma garde" at bounding box center [57, 84] width 94 height 24
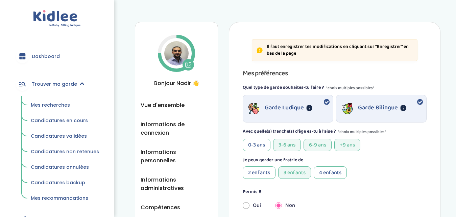
click at [53, 105] on span "Mes recherches" at bounding box center [50, 105] width 39 height 7
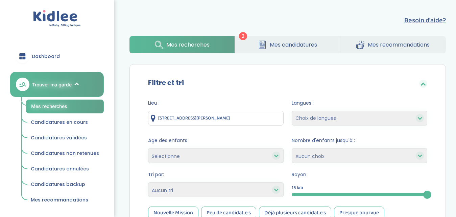
scroll to position [146, 0]
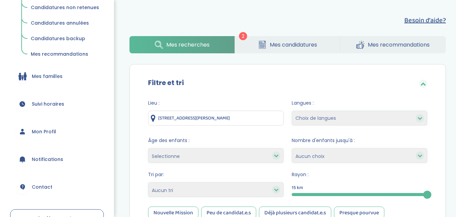
click at [44, 130] on span "Mon Profil" at bounding box center [44, 131] width 24 height 7
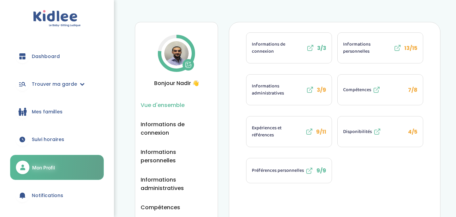
click at [411, 133] on span "4/5" at bounding box center [412, 132] width 9 height 8
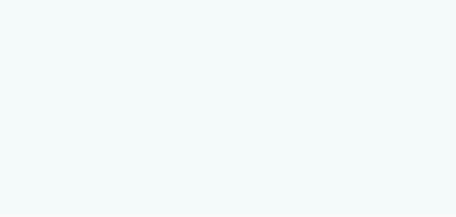
select select "1"
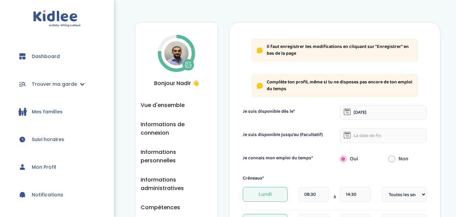
click at [371, 136] on input "text" at bounding box center [382, 135] width 87 height 15
click at [314, 119] on div "Je suis disponible dès le* 01-10-2025" at bounding box center [334, 112] width 194 height 15
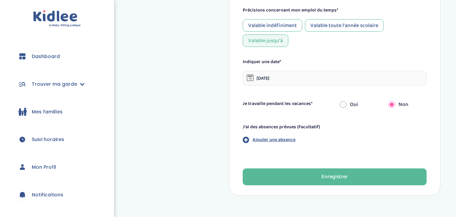
scroll to position [363, 0]
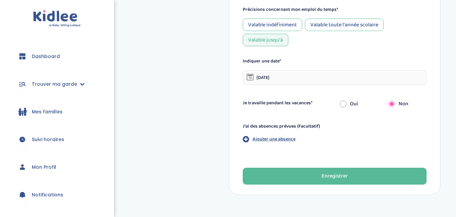
click at [341, 105] on input "radio" at bounding box center [342, 104] width 7 height 15
radio input "true"
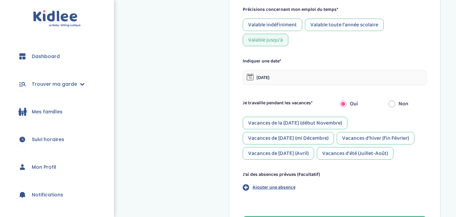
click at [394, 106] on input "radio" at bounding box center [391, 104] width 7 height 15
radio input "true"
radio input "false"
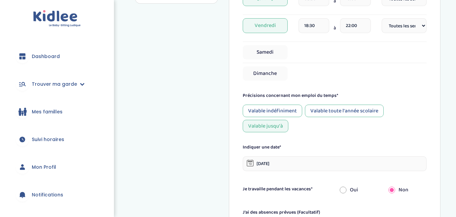
scroll to position [327, 0]
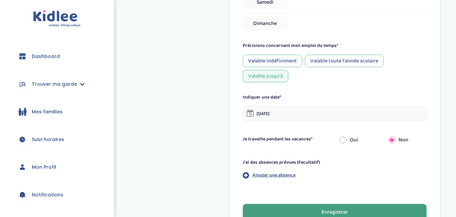
click at [339, 212] on div "Enregistrer" at bounding box center [334, 213] width 26 height 8
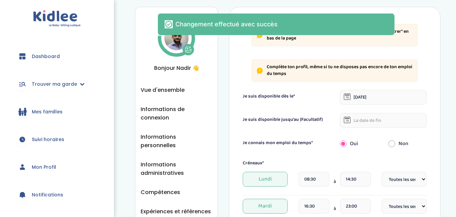
scroll to position [0, 0]
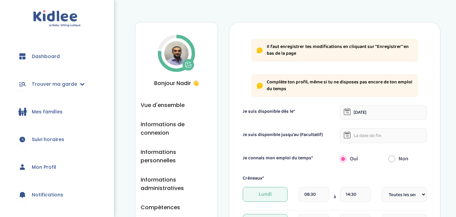
click at [168, 64] on icon at bounding box center [176, 53] width 41 height 41
click at [167, 108] on span "Vue d'ensemble" at bounding box center [163, 105] width 44 height 8
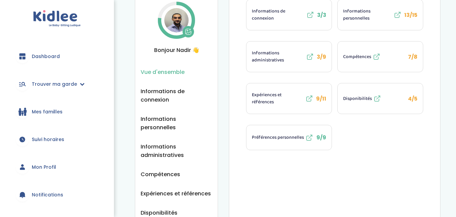
scroll to position [33, 0]
click at [67, 84] on span "Trouver ma garde" at bounding box center [54, 84] width 45 height 7
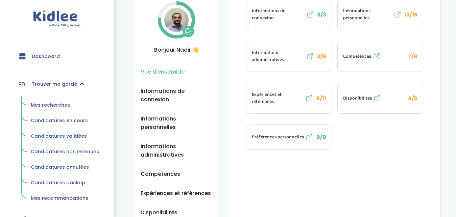
scroll to position [0, 0]
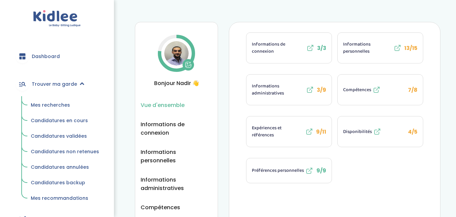
click at [58, 105] on span "Mes recherches" at bounding box center [50, 105] width 39 height 7
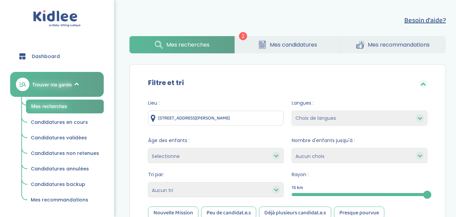
click at [290, 48] on span "Mes candidatures" at bounding box center [293, 45] width 47 height 8
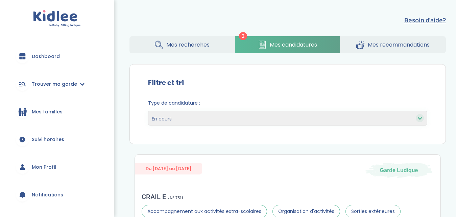
click at [374, 45] on span "Mes recommandations" at bounding box center [399, 45] width 62 height 8
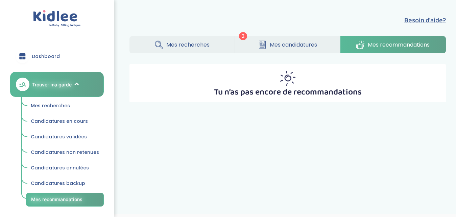
click at [201, 44] on span "Mes recherches" at bounding box center [187, 45] width 43 height 8
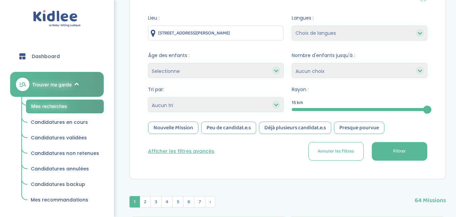
scroll to position [87, 0]
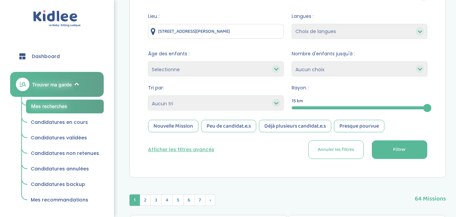
click at [170, 132] on div "Nouvelle Mission" at bounding box center [173, 126] width 50 height 12
click at [178, 130] on div "Nouvelle Mission" at bounding box center [173, 126] width 50 height 12
click at [236, 130] on div "Peu de candidat.e.s" at bounding box center [228, 126] width 55 height 12
click at [164, 125] on div "Nouvelle Mission" at bounding box center [173, 126] width 50 height 12
click at [292, 129] on div "Déjà plusieurs candidat.e.s" at bounding box center [295, 126] width 72 height 12
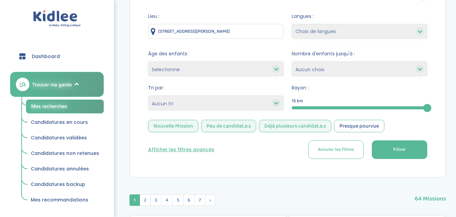
click at [344, 128] on div "Presque pourvue" at bounding box center [359, 126] width 50 height 12
click at [172, 148] on button "Afficher les filtres avancés" at bounding box center [181, 149] width 66 height 7
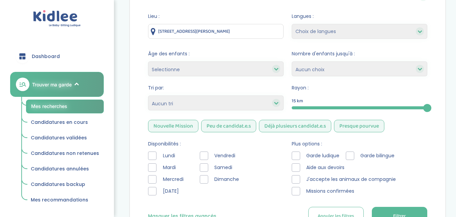
click at [153, 156] on div at bounding box center [152, 156] width 8 height 8
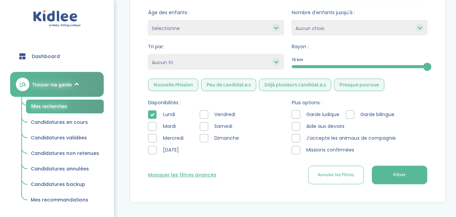
scroll to position [128, 0]
click at [150, 123] on div at bounding box center [152, 126] width 8 height 8
click at [154, 138] on div at bounding box center [152, 138] width 8 height 8
click at [153, 148] on div at bounding box center [152, 150] width 8 height 8
click at [204, 117] on div at bounding box center [204, 114] width 8 height 8
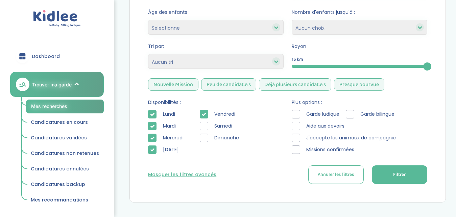
click at [296, 116] on div at bounding box center [296, 114] width 8 height 8
click at [297, 127] on div at bounding box center [296, 126] width 8 height 8
click at [292, 145] on div "Garde ludique Garde bilingue Aide aux devoirs J'accepte les animaux de compagni…" at bounding box center [359, 133] width 135 height 47
click at [294, 153] on div at bounding box center [296, 150] width 8 height 8
click at [295, 137] on div at bounding box center [296, 138] width 8 height 8
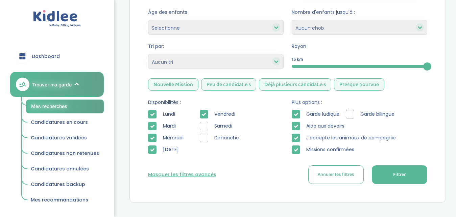
click at [343, 116] on div "Garde ludique Garde bilingue Aide aux devoirs J'accepte les animaux de compagni…" at bounding box center [359, 133] width 135 height 47
click at [346, 116] on div at bounding box center [350, 114] width 8 height 8
click at [393, 174] on span "Filtrer" at bounding box center [399, 174] width 12 height 7
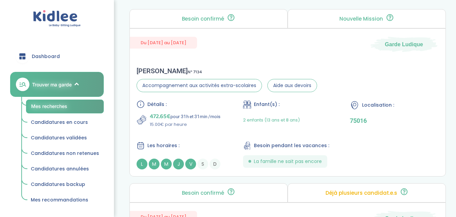
scroll to position [360, 0]
click at [336, 68] on div "Celine R . N° 7134 Accompagnement aux activités extra-scolaires Aide aux devoir…" at bounding box center [287, 118] width 315 height 116
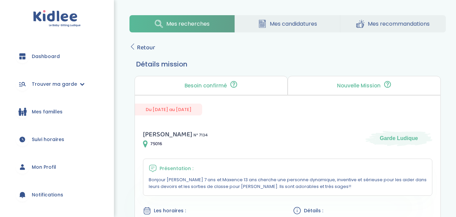
click at [278, 26] on span "Mes candidatures" at bounding box center [293, 24] width 47 height 8
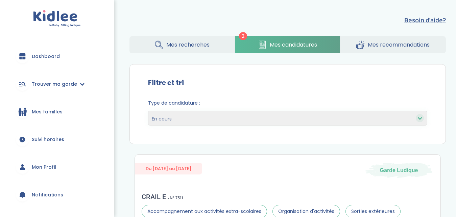
click at [205, 45] on span "Mes recherches" at bounding box center [187, 45] width 43 height 8
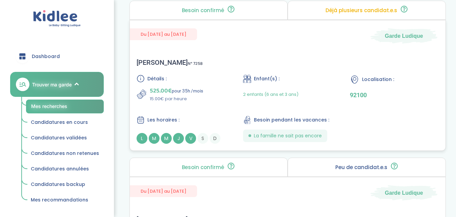
scroll to position [476, 0]
click at [369, 118] on div "Détails : 525.00€ pour 35h /mois 15.00€ par heure Enfant(s) : 2 enfants (6 ans …" at bounding box center [287, 108] width 302 height 69
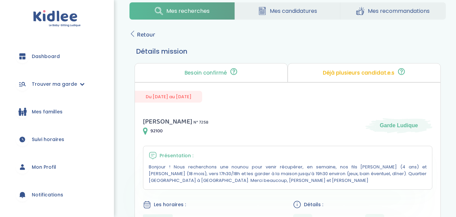
scroll to position [8, 0]
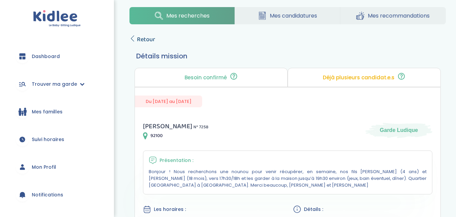
click at [146, 41] on span "Retour" at bounding box center [146, 39] width 18 height 9
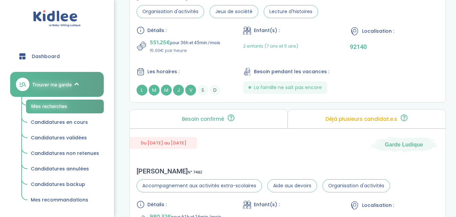
scroll to position [699, 0]
click at [344, 82] on div "Détails : 551.25€ pour 36h et 45min /mois 15.00€ par heure Enfant(s) : 2 enfant…" at bounding box center [287, 60] width 302 height 69
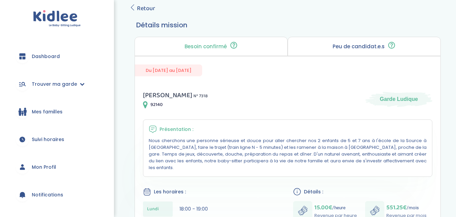
scroll to position [39, 0]
click at [144, 9] on span "Retour" at bounding box center [146, 8] width 18 height 9
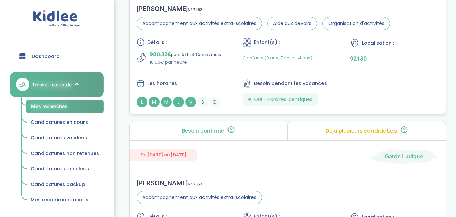
scroll to position [861, 0]
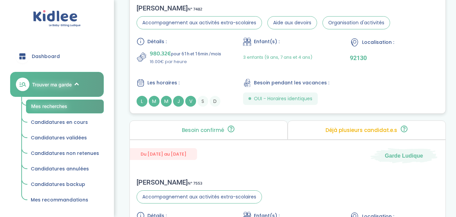
click at [226, 71] on div "Détails : 980.32€ pour 61h et 16min /mois 16.00€ par heure Enfant(s) : 3 enfant…" at bounding box center [287, 71] width 302 height 69
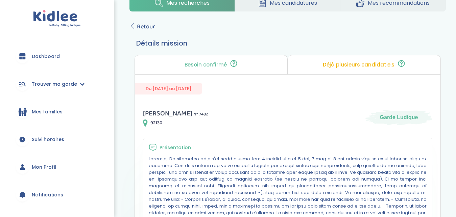
scroll to position [19, 0]
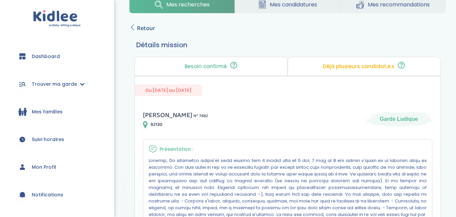
click at [147, 29] on span "Retour" at bounding box center [146, 28] width 18 height 9
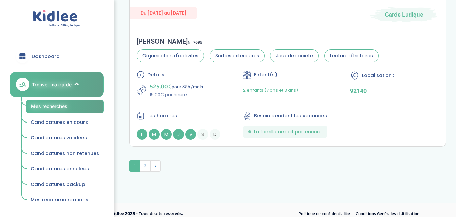
scroll to position [1902, 0]
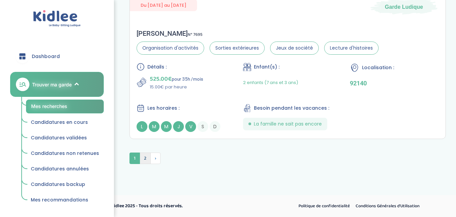
click at [146, 159] on span "2" at bounding box center [145, 158] width 11 height 11
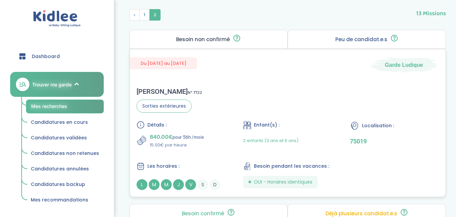
scroll to position [273, 0]
click at [243, 94] on div "Mathilde d . N° 7722 Sorties extérieures Détails : 840.00€ pour 56h /mois 15.00…" at bounding box center [287, 138] width 315 height 116
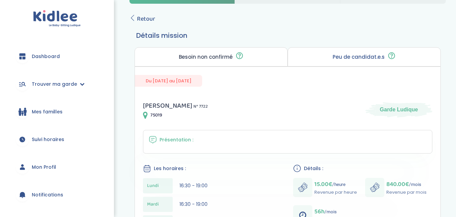
scroll to position [28, 0]
click at [146, 17] on span "Retour" at bounding box center [146, 19] width 18 height 9
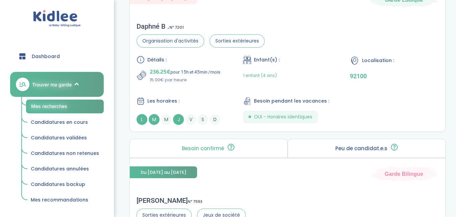
scroll to position [337, 0]
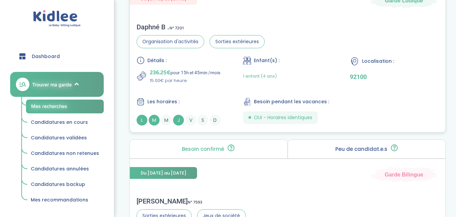
click at [292, 47] on div "Daphné B . N° 7201 Organisation d'activités Sorties extérieures Détails : 236.2…" at bounding box center [287, 74] width 315 height 116
